Goal: Information Seeking & Learning: Learn about a topic

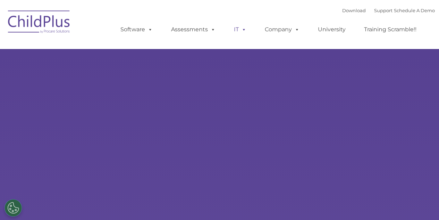
select select "MEDIUM"
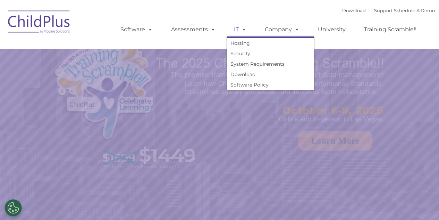
click at [244, 28] on span at bounding box center [243, 29] width 8 height 7
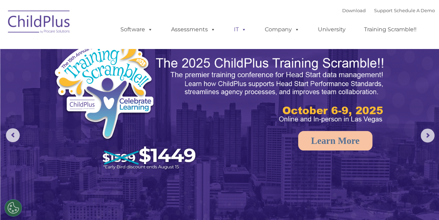
click at [243, 29] on span at bounding box center [243, 29] width 8 height 7
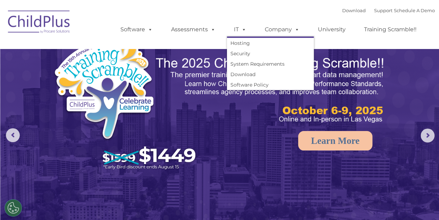
click at [239, 19] on ul "Software ChildPlus: The original and most widely-used Head Start data managemen…" at bounding box center [271, 30] width 328 height 28
click at [233, 30] on link "IT" at bounding box center [240, 30] width 26 height 14
click at [234, 29] on link "IT" at bounding box center [240, 30] width 26 height 14
click at [241, 62] on link "System Requirements" at bounding box center [270, 64] width 87 height 10
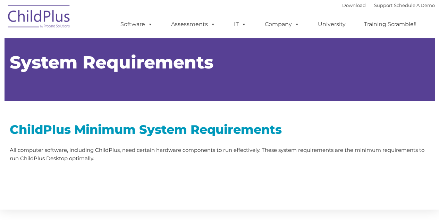
type input ""
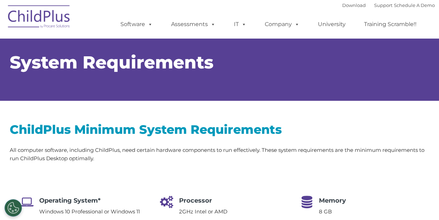
select select "MEDIUM"
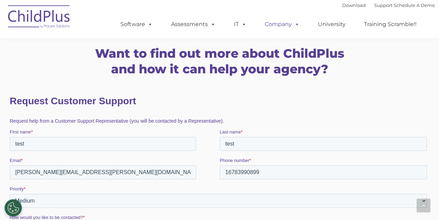
scroll to position [1122, 0]
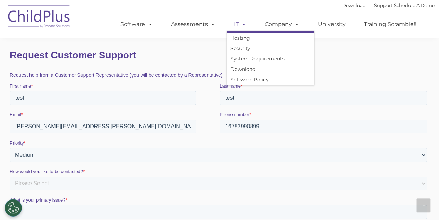
click at [242, 25] on span at bounding box center [243, 24] width 8 height 7
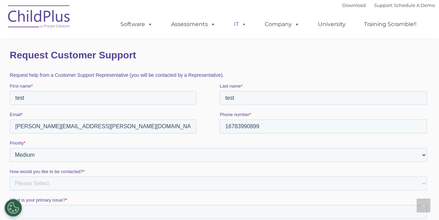
click at [242, 25] on span at bounding box center [243, 24] width 8 height 7
drag, startPoint x: 207, startPoint y: 47, endPoint x: 235, endPoint y: 74, distance: 39.3
click at [207, 47] on fieldset "Request Customer Support" at bounding box center [219, 55] width 420 height 24
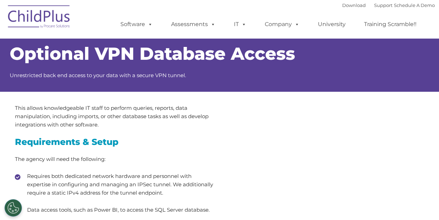
select select "MEDIUM"
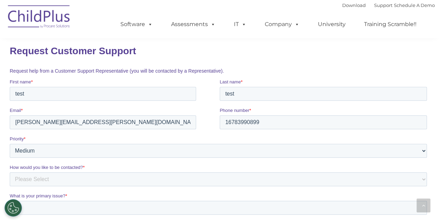
scroll to position [1244, 0]
